Goal: Task Accomplishment & Management: Manage account settings

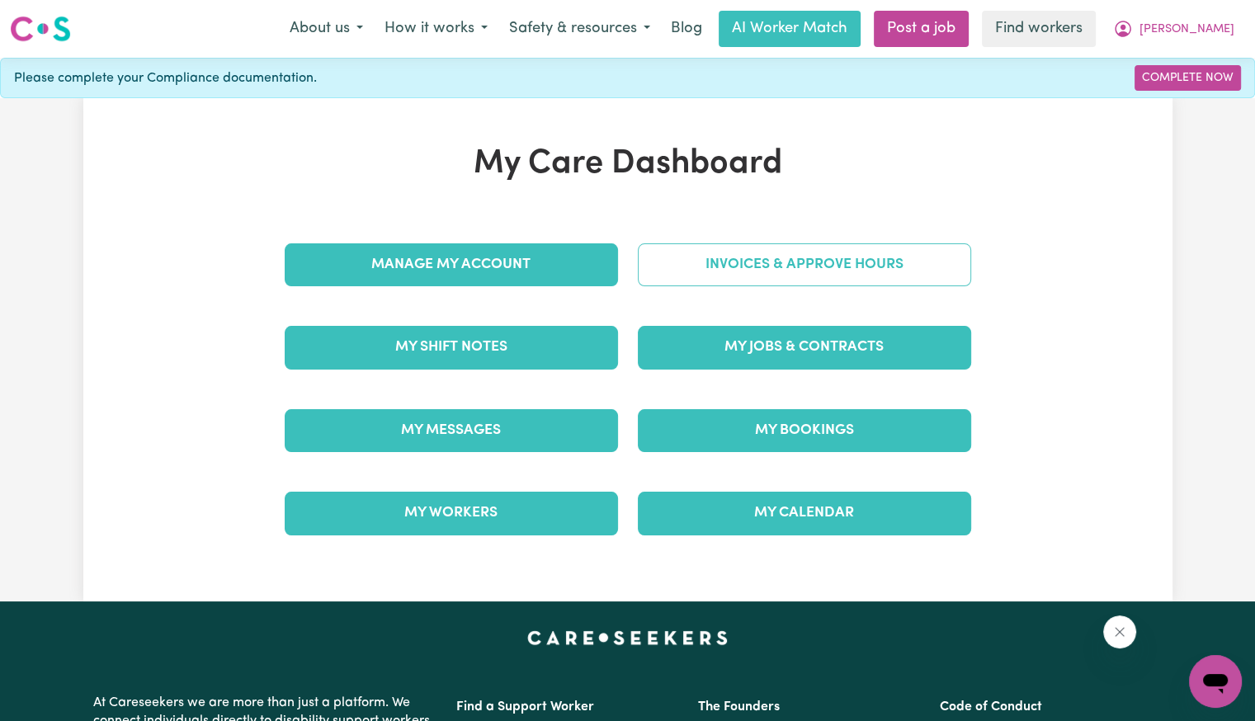
click at [769, 244] on link "Invoices & Approve Hours" at bounding box center [804, 264] width 333 height 43
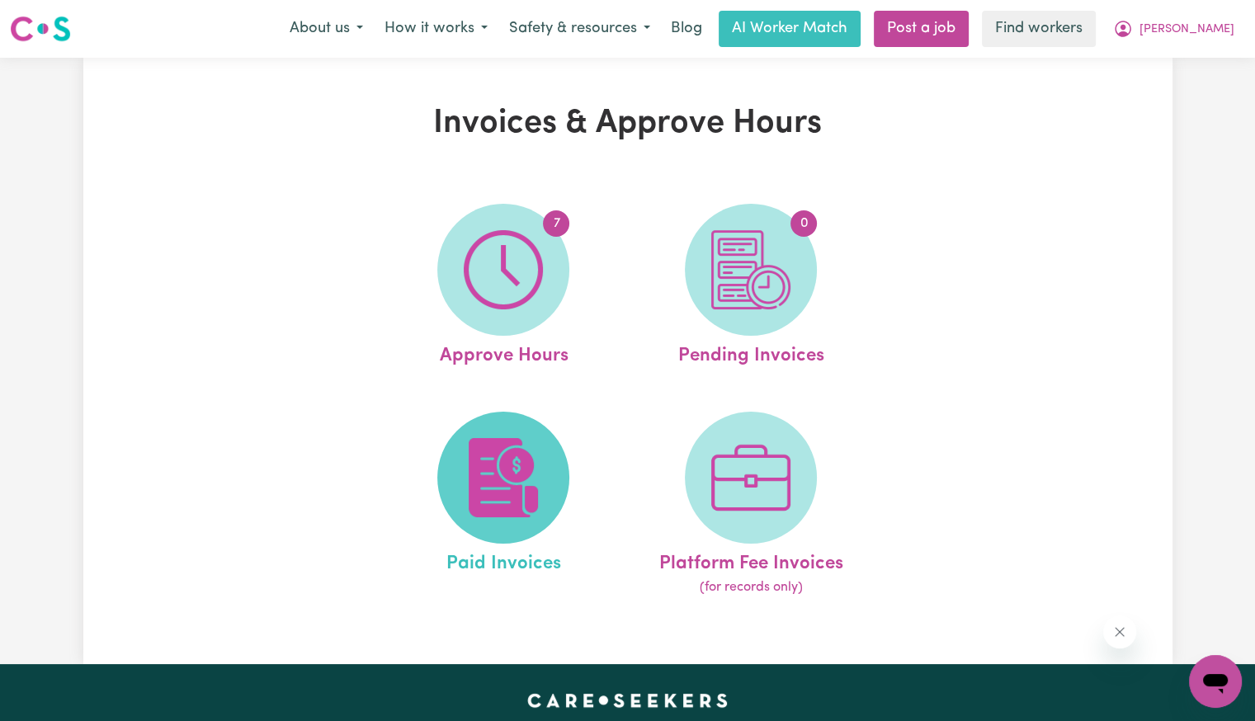
click at [515, 445] on img at bounding box center [503, 477] width 79 height 79
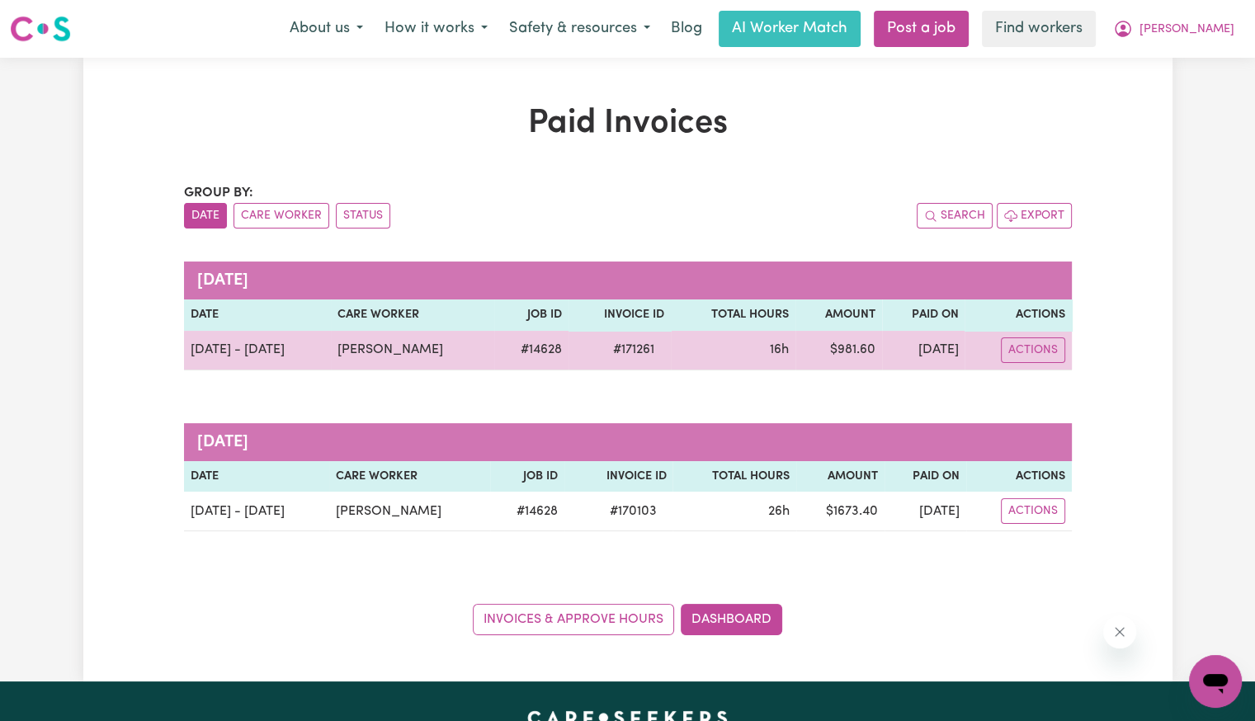
click at [624, 354] on span "# 171261" at bounding box center [633, 350] width 61 height 20
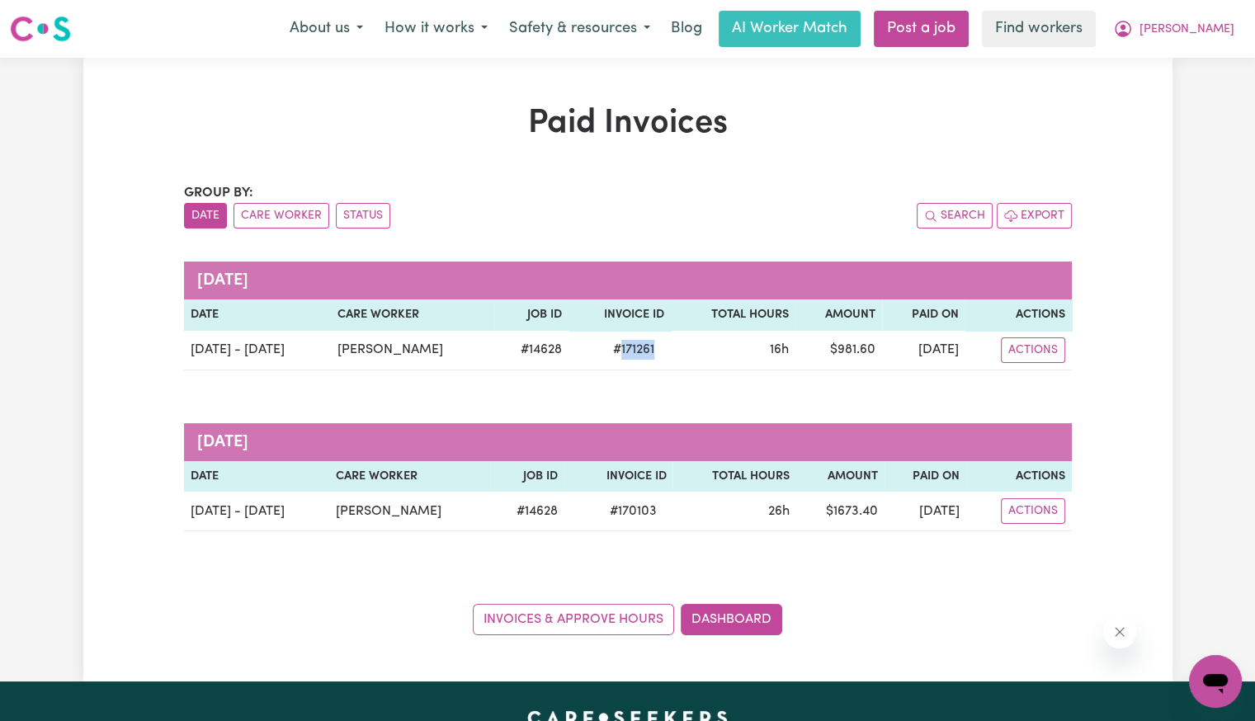
copy span "171261"
click at [1221, 44] on button "[PERSON_NAME]" at bounding box center [1173, 29] width 143 height 35
click at [1183, 101] on link "Logout" at bounding box center [1179, 94] width 130 height 31
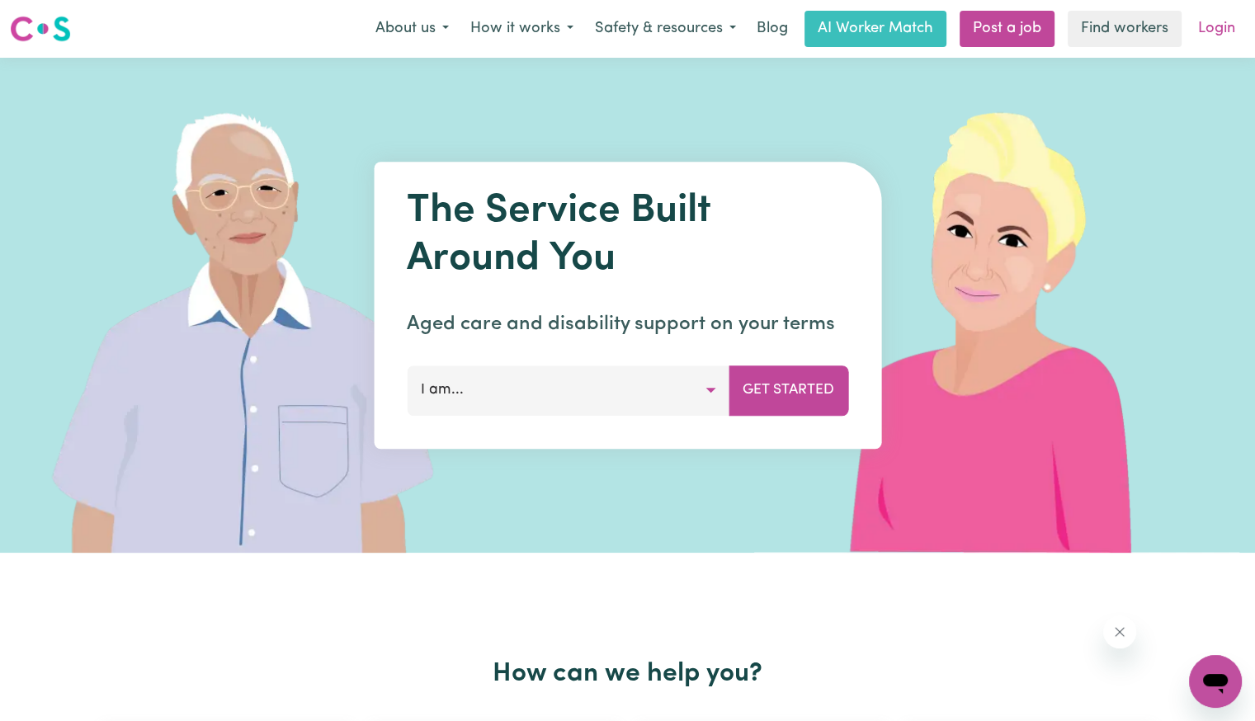
click at [1205, 35] on link "Login" at bounding box center [1216, 29] width 57 height 36
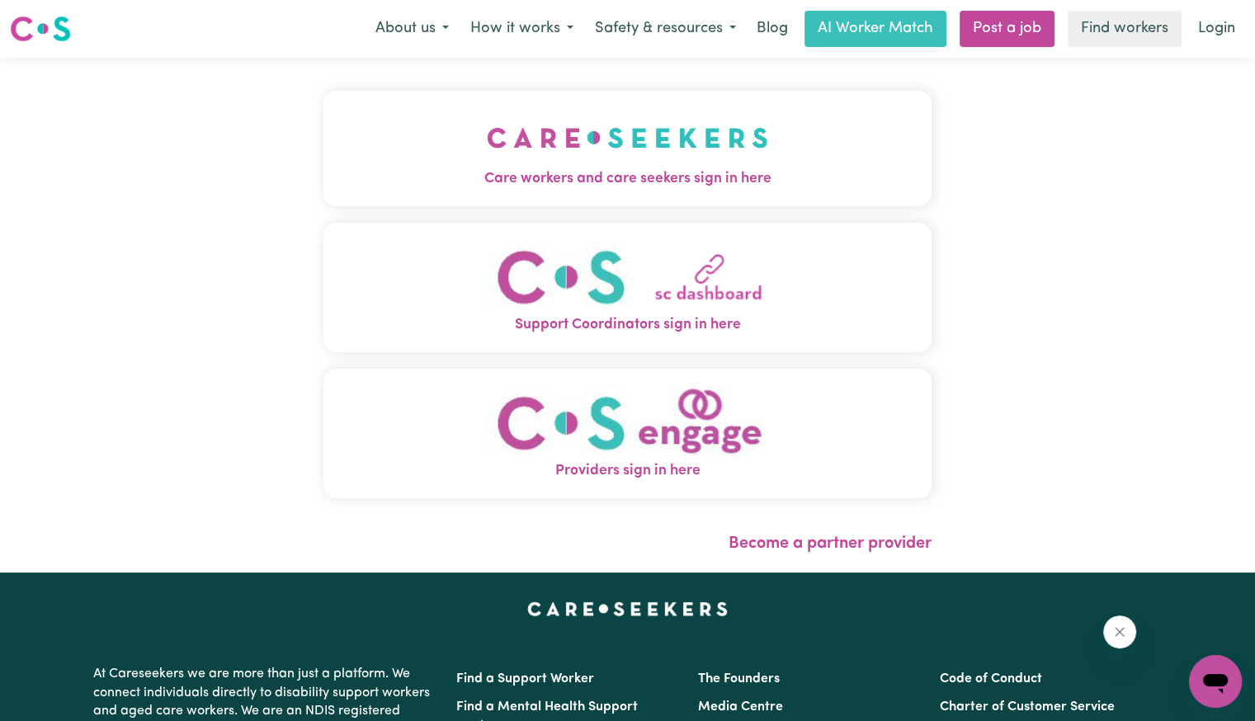
click at [655, 179] on span "Care workers and care seekers sign in here" at bounding box center [627, 178] width 608 height 21
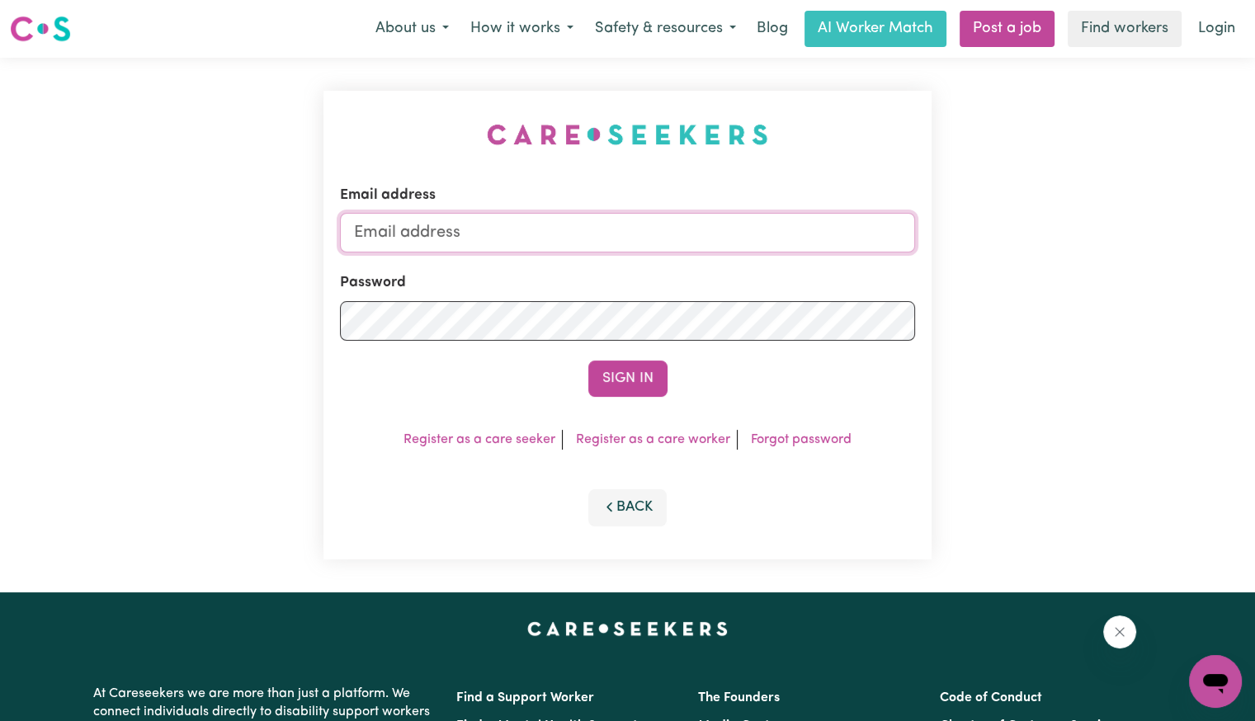
drag, startPoint x: 601, startPoint y: 216, endPoint x: 590, endPoint y: 232, distance: 19.0
click at [599, 218] on input "Email address" at bounding box center [627, 233] width 575 height 40
drag, startPoint x: 440, startPoint y: 229, endPoint x: 878, endPoint y: 262, distance: 439.4
click at [887, 262] on form "Email address [EMAIL_ADDRESS][DOMAIN_NAME] Password Sign In" at bounding box center [627, 291] width 575 height 212
drag, startPoint x: 439, startPoint y: 227, endPoint x: 535, endPoint y: 225, distance: 95.7
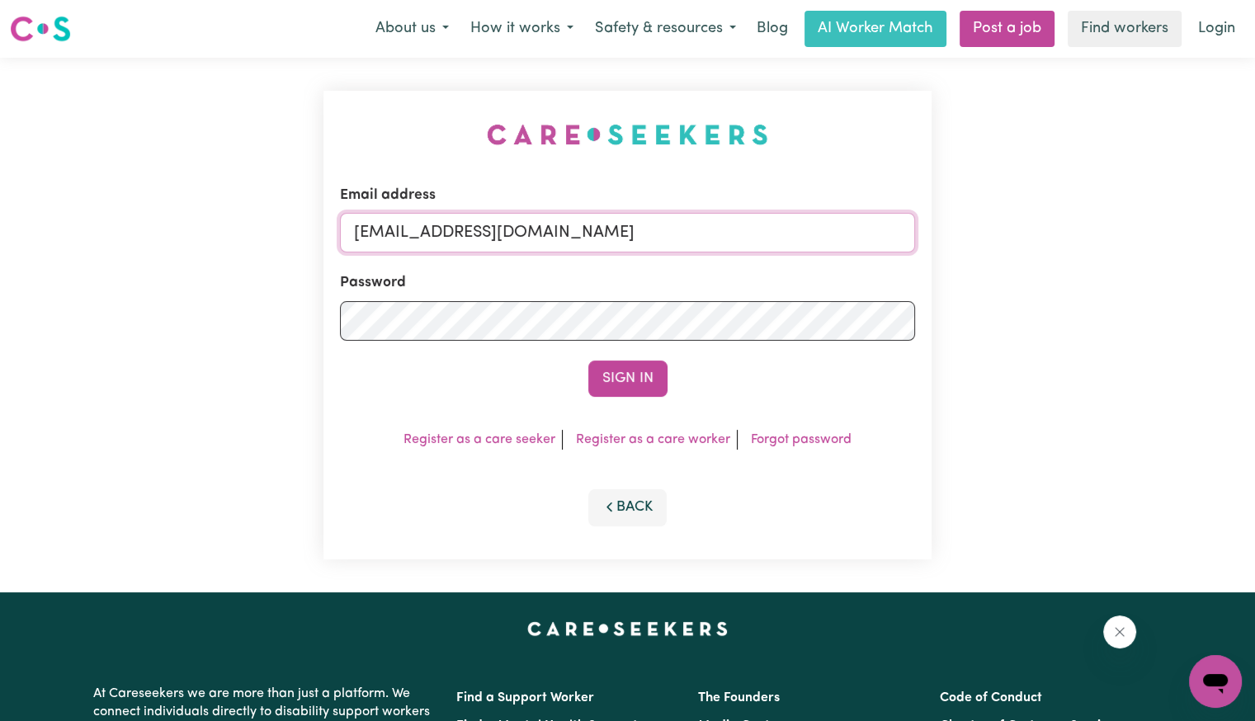
click at [535, 225] on input "[EMAIL_ADDRESS][DOMAIN_NAME]" at bounding box center [627, 233] width 575 height 40
paste input "[PERSON_NAME]"
click at [588, 361] on button "Sign In" at bounding box center [627, 379] width 79 height 36
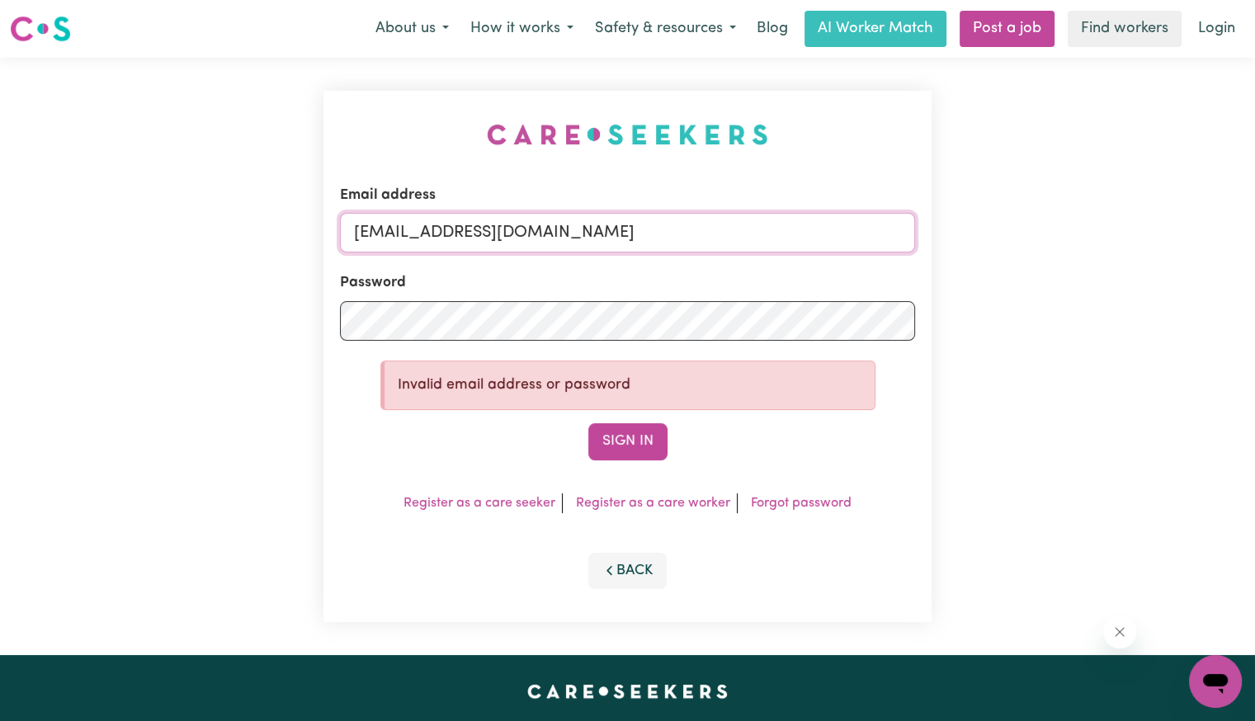
click at [488, 235] on input "[EMAIL_ADDRESS][DOMAIN_NAME]" at bounding box center [627, 233] width 575 height 40
type input "[EMAIL_ADDRESS][DOMAIN_NAME]"
click at [588, 423] on button "Sign In" at bounding box center [627, 441] width 79 height 36
